Goal: Find specific page/section: Find specific page/section

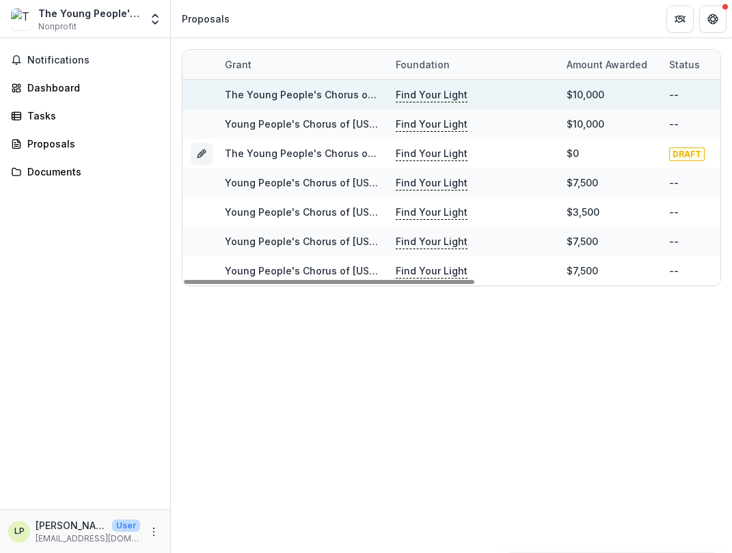
click at [424, 85] on div "Find Your Light" at bounding box center [473, 94] width 154 height 29
click at [284, 83] on div "The Young People's Chorus of [US_STATE][GEOGRAPHIC_DATA] - 2024-25 - Find Your …" at bounding box center [302, 94] width 154 height 29
click at [284, 94] on link "The Young People's Chorus of [US_STATE][GEOGRAPHIC_DATA] - 2024-25 - Find Your …" at bounding box center [522, 95] width 595 height 12
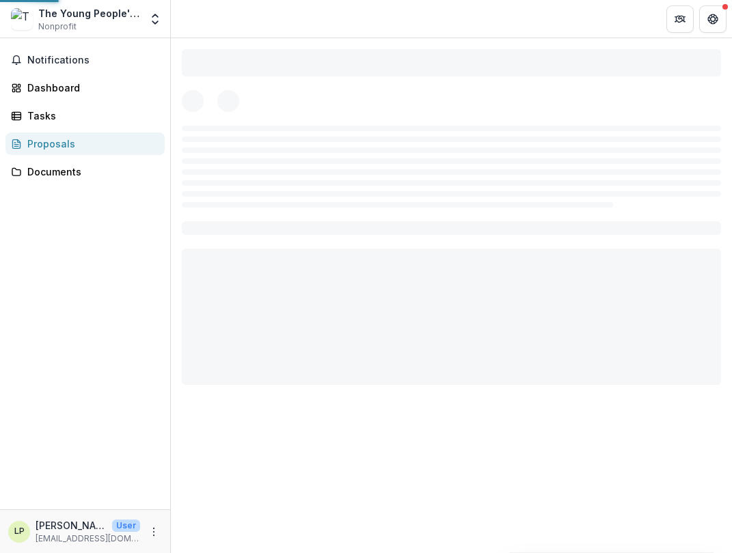
click at [284, 94] on div at bounding box center [451, 101] width 539 height 22
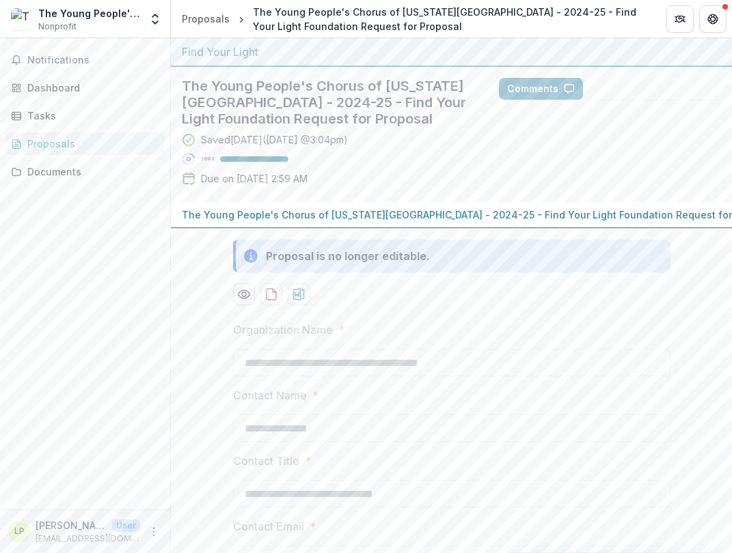
click at [82, 14] on div "The Young People's Chorus of [US_STATE][GEOGRAPHIC_DATA]" at bounding box center [89, 13] width 102 height 14
click at [67, 52] on button "Notifications" at bounding box center [84, 60] width 159 height 22
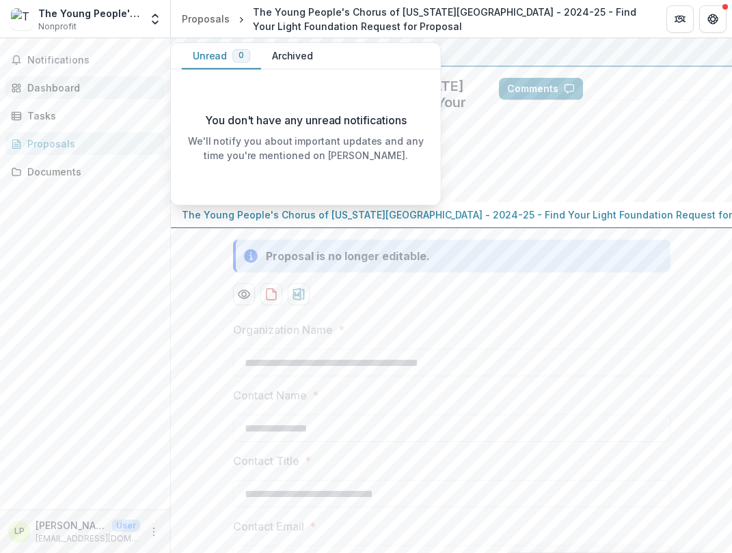
click at [62, 85] on div "Dashboard" at bounding box center [90, 88] width 126 height 14
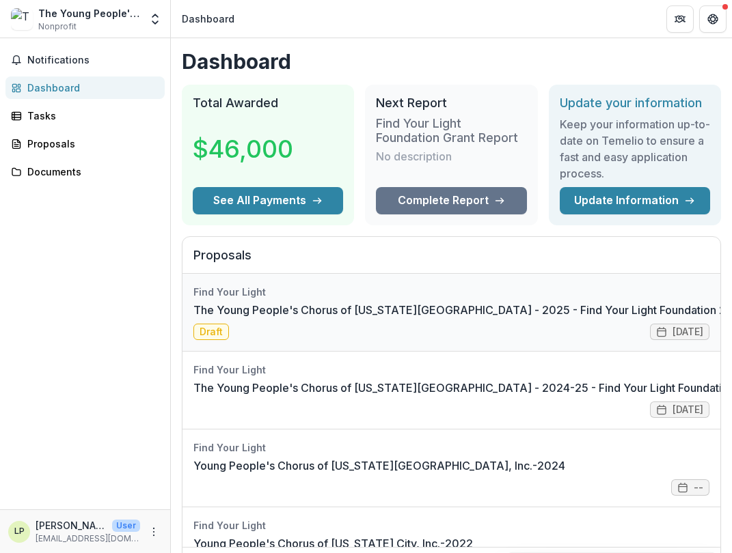
click at [331, 311] on link "The Young People's Chorus of [US_STATE][GEOGRAPHIC_DATA] - 2025 - Find Your Lig…" at bounding box center [529, 310] width 672 height 16
